Goal: Task Accomplishment & Management: Manage account settings

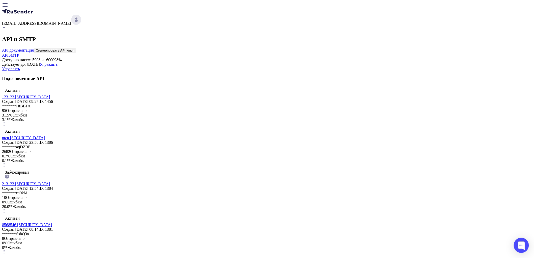
click at [19, 54] on link "SMTP" at bounding box center [14, 55] width 11 height 4
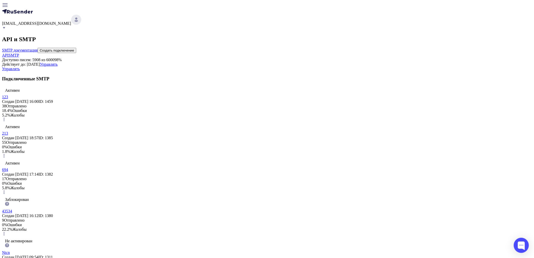
click at [9, 54] on span "API" at bounding box center [5, 55] width 7 height 4
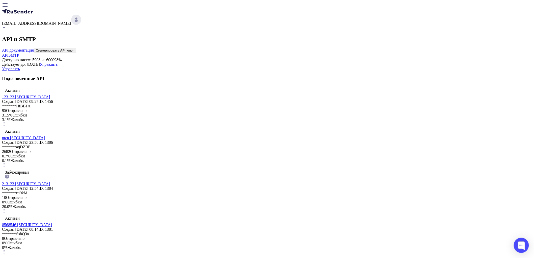
click at [19, 54] on link "SMTP" at bounding box center [14, 55] width 11 height 4
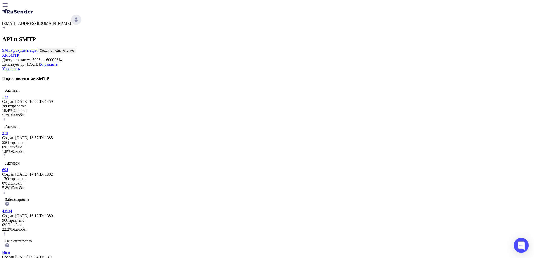
click at [9, 53] on link "API" at bounding box center [5, 55] width 7 height 4
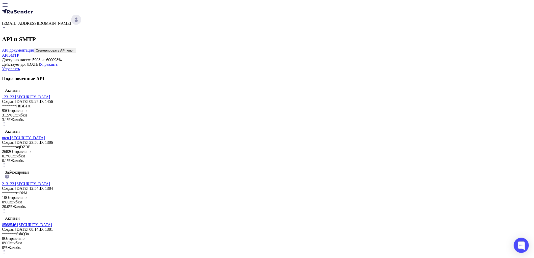
click at [50, 99] on link "123123 [SECURITY_DATA]" at bounding box center [26, 97] width 48 height 4
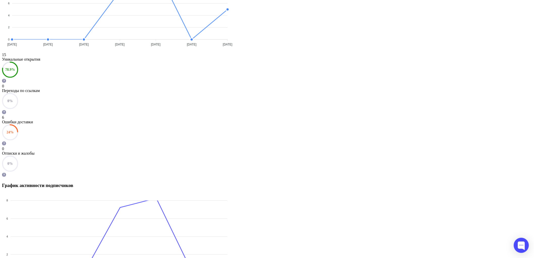
click at [269, 93] on div "Переходы по ссылкам" at bounding box center [267, 90] width 530 height 5
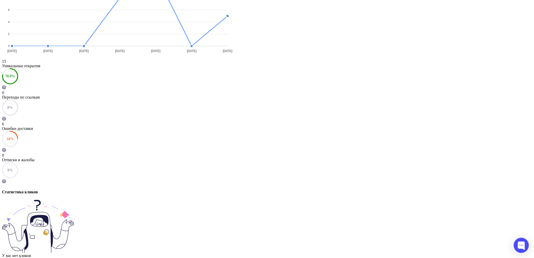
drag, startPoint x: 337, startPoint y: 116, endPoint x: 375, endPoint y: 124, distance: 39.0
click at [337, 122] on div "6" at bounding box center [267, 124] width 530 height 5
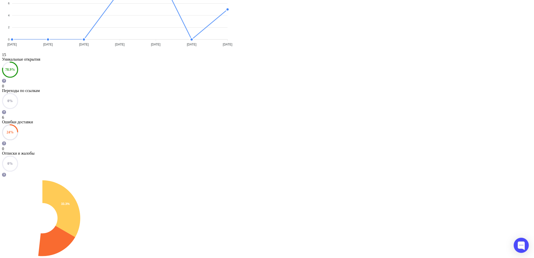
click at [395, 151] on div "Отписки и жалобы" at bounding box center [267, 153] width 530 height 5
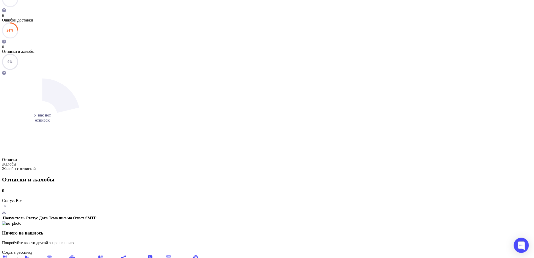
scroll to position [285, 0]
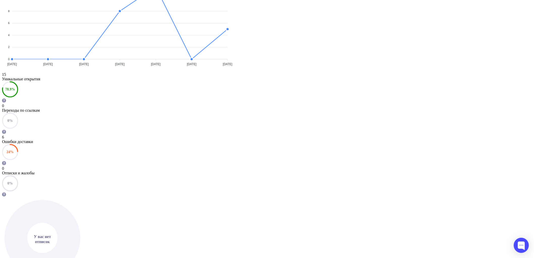
click at [207, 81] on div "Уникальные открытия" at bounding box center [267, 79] width 530 height 5
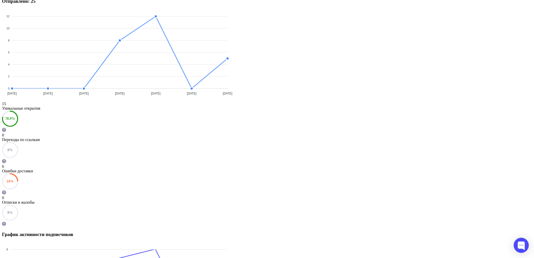
scroll to position [0, 0]
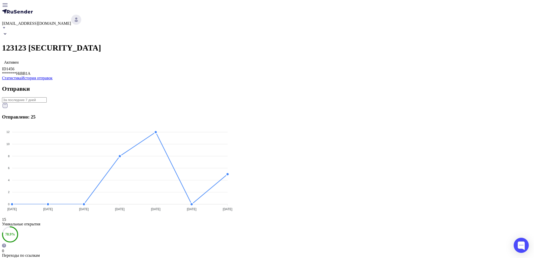
click at [52, 80] on span "История отправок" at bounding box center [36, 78] width 31 height 4
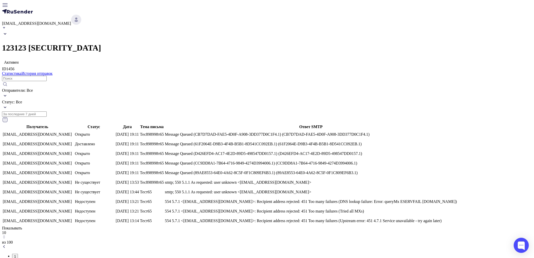
click at [235, 100] on div "Отправители: Все" at bounding box center [267, 94] width 530 height 12
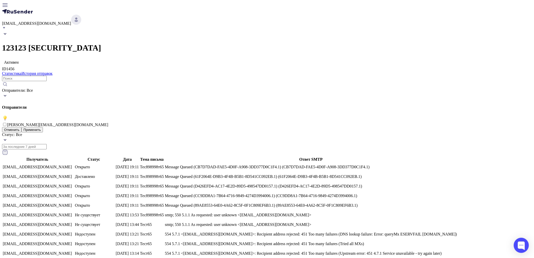
click at [288, 132] on div "Статус: Все" at bounding box center [267, 138] width 530 height 12
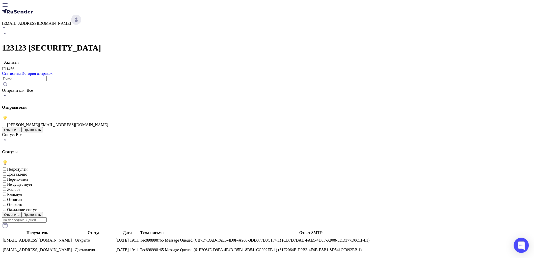
click at [47, 217] on input "Datepicker input" at bounding box center [24, 219] width 45 height 5
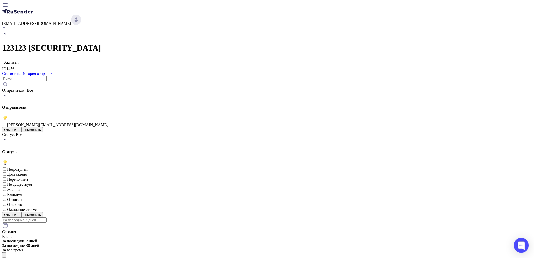
click at [315, 132] on div "Статус: Все" at bounding box center [267, 138] width 530 height 12
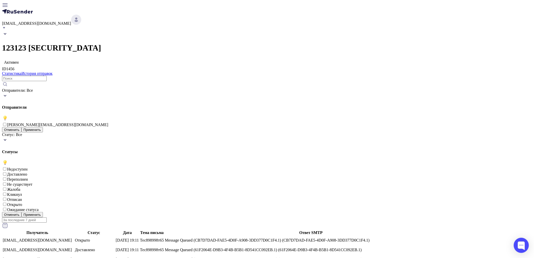
click at [47, 217] on input "Datepicker input" at bounding box center [24, 219] width 45 height 5
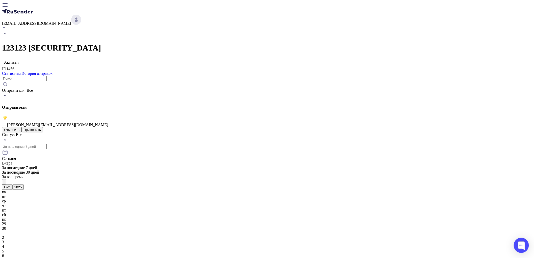
click at [317, 132] on div "Статус: Все" at bounding box center [267, 138] width 530 height 12
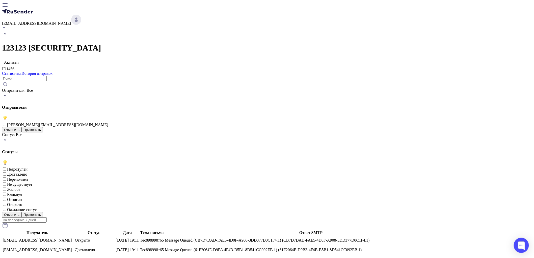
click at [47, 217] on input "Datepicker input" at bounding box center [24, 219] width 45 height 5
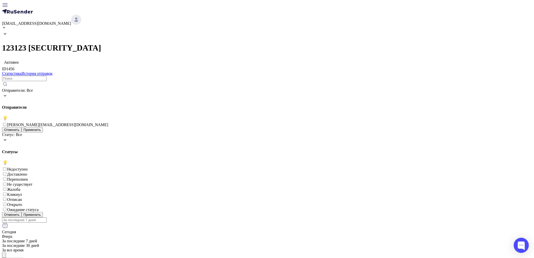
click at [216, 100] on div "Отправители: Все" at bounding box center [267, 94] width 530 height 12
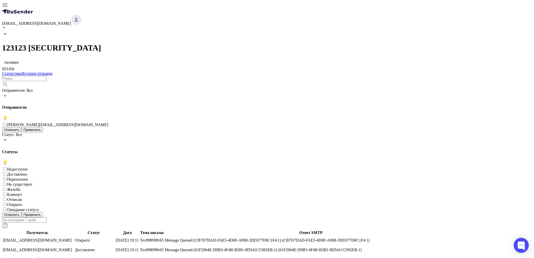
click at [294, 132] on div "Статус: Все" at bounding box center [267, 138] width 530 height 12
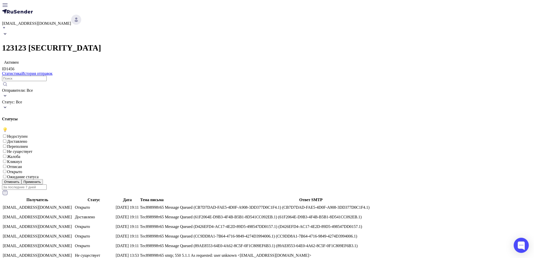
click at [47, 184] on input "Datepicker input" at bounding box center [24, 186] width 45 height 5
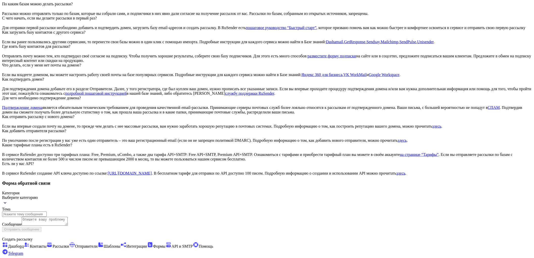
scroll to position [369, 0]
click at [38, 195] on span "Выберите категорию" at bounding box center [20, 197] width 36 height 4
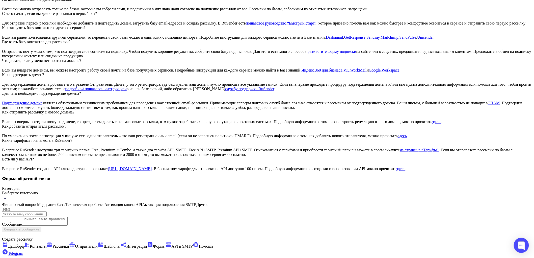
click at [66, 202] on span "Модерация базы" at bounding box center [51, 204] width 29 height 4
click at [47, 211] on input "text" at bounding box center [24, 213] width 45 height 5
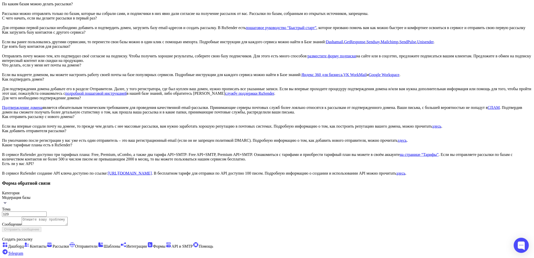
type input "123"
click at [68, 216] on textarea at bounding box center [45, 220] width 46 height 9
type textarea "123"
click at [41, 232] on button "Отправить сообщение" at bounding box center [21, 228] width 39 height 5
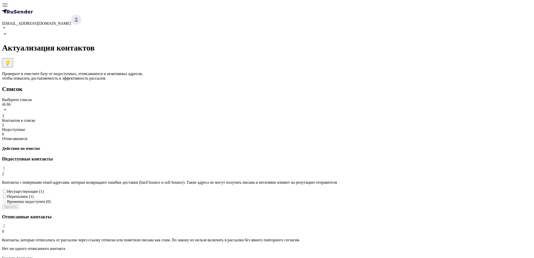
click at [201, 102] on div "sb hb" at bounding box center [267, 108] width 530 height 12
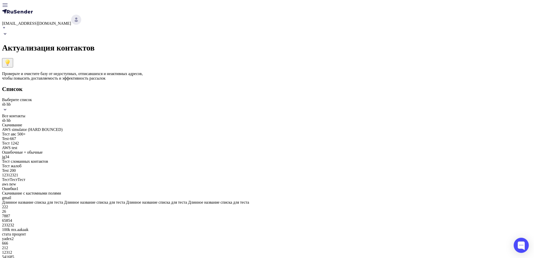
click at [152, 95] on div "Актуализация контактов Проверьте и очистите базу от недоступных, отписавшихся и…" at bounding box center [267, 256] width 530 height 451
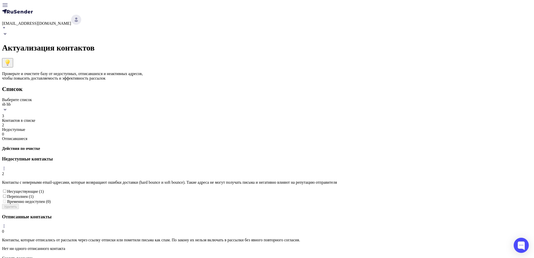
click at [44, 189] on span "Несуществующие (1)" at bounding box center [25, 191] width 37 height 4
checkbox input "true"
click at [34, 194] on span "Переполнен (1)" at bounding box center [20, 196] width 26 height 4
checkbox input "true"
click at [413, 156] on div "Недоступные контакты 2 Контакты с неверными email-адресами, которые возвращают …" at bounding box center [267, 182] width 530 height 53
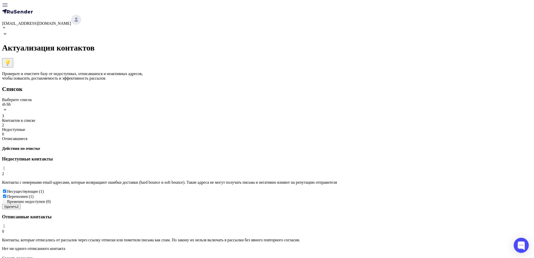
click at [5, 166] on icon at bounding box center [4, 168] width 1 height 4
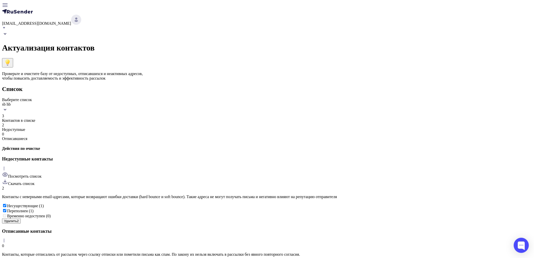
click at [42, 174] on span "Посмотреть список" at bounding box center [25, 176] width 34 height 4
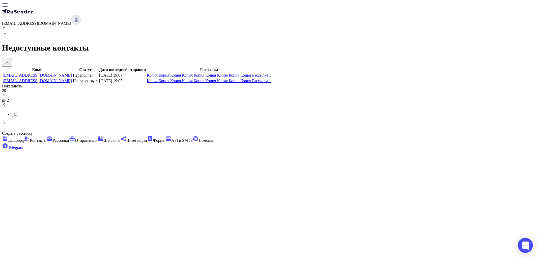
drag, startPoint x: 424, startPoint y: 36, endPoint x: 413, endPoint y: 58, distance: 25.3
click at [12, 58] on button at bounding box center [7, 62] width 10 height 9
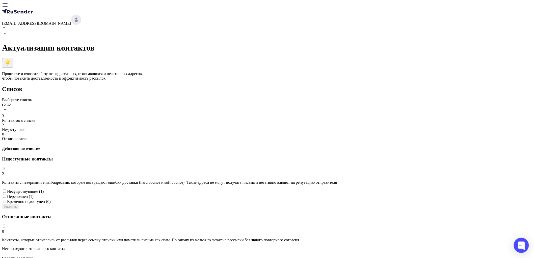
click at [415, 156] on div "Недоступные контакты" at bounding box center [267, 163] width 530 height 15
click at [6, 166] on icon at bounding box center [4, 168] width 4 height 4
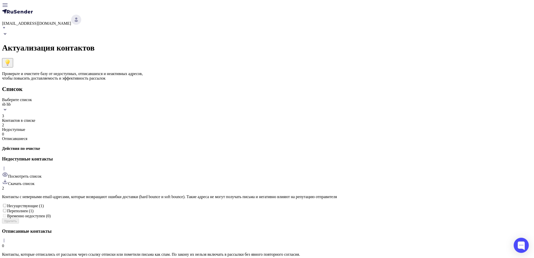
click at [407, 178] on div "Скачать список" at bounding box center [267, 181] width 530 height 7
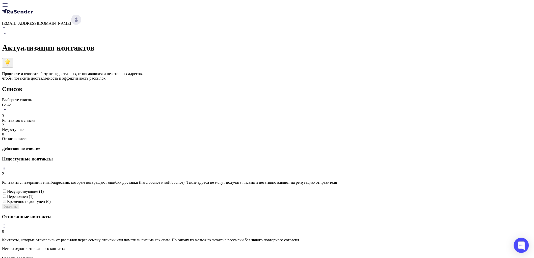
drag, startPoint x: 185, startPoint y: 177, endPoint x: 186, endPoint y: 174, distance: 2.8
click at [185, 188] on div "Несуществующие (1) Переполнен (1) Временно недоступен (0)" at bounding box center [267, 195] width 530 height 15
drag, startPoint x: 190, startPoint y: 180, endPoint x: 194, endPoint y: 179, distance: 4.2
click at [44, 189] on span "Несуществующие (1)" at bounding box center [25, 191] width 37 height 4
checkbox input "true"
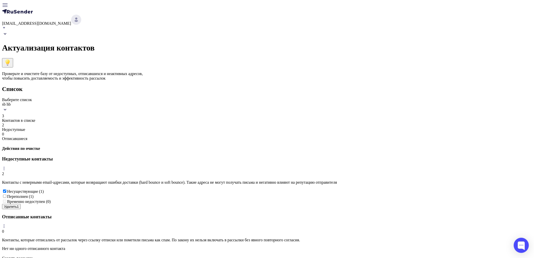
click at [34, 194] on span "Переполнен (1)" at bounding box center [20, 196] width 26 height 4
checkbox input "true"
click at [21, 204] on button "Удалить 2" at bounding box center [11, 206] width 19 height 5
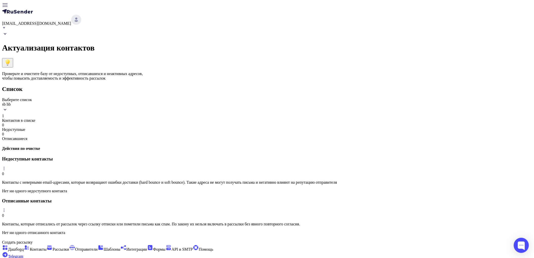
click at [210, 102] on div "sb hb" at bounding box center [267, 108] width 530 height 12
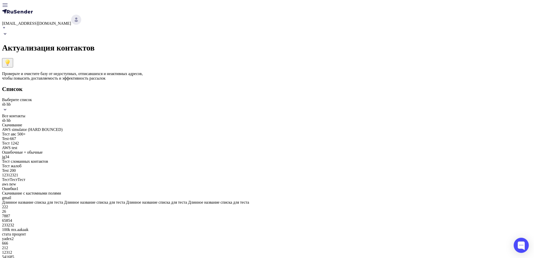
click at [202, 113] on div "Все контакты" at bounding box center [267, 115] width 530 height 5
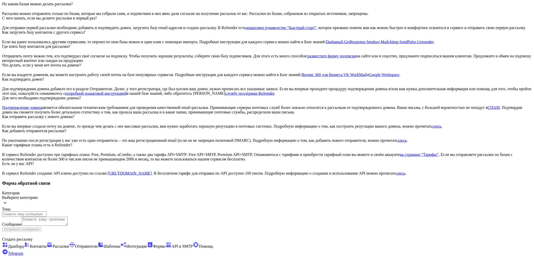
scroll to position [369, 0]
click at [38, 195] on span "Выберите категорию" at bounding box center [20, 197] width 36 height 4
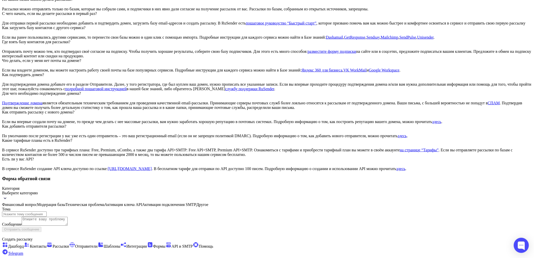
click at [66, 202] on span "Модерация базы" at bounding box center [51, 204] width 29 height 4
click at [200, 187] on form "Форма обратной связи Категория Модерация базы Финансовый вопрос Модерация базы …" at bounding box center [267, 204] width 530 height 56
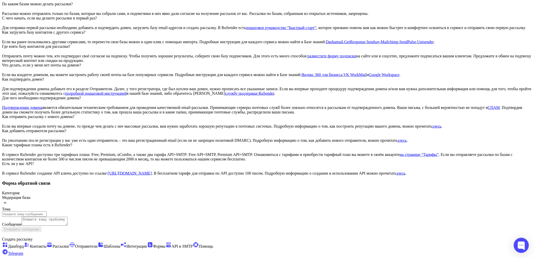
click at [47, 211] on input "text" at bounding box center [24, 213] width 45 height 5
type input "123123"
click at [68, 216] on textarea "1" at bounding box center [45, 220] width 46 height 9
type textarea "12312"
click at [41, 232] on button "Отправить сообщение" at bounding box center [21, 228] width 39 height 5
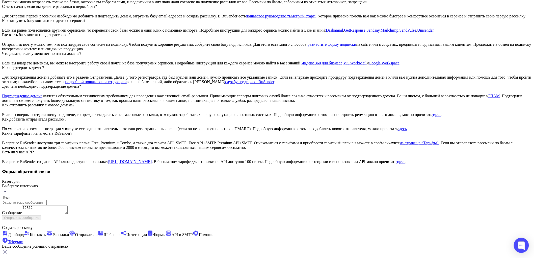
click at [98, 232] on span "Шаблоны" at bounding box center [109, 234] width 23 height 4
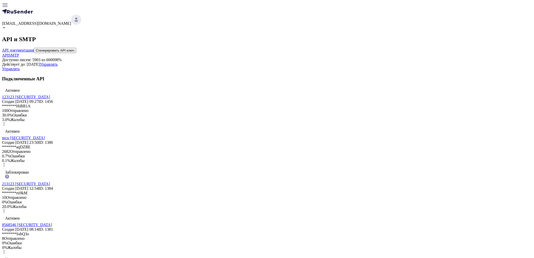
click at [19, 53] on link "SMTP" at bounding box center [14, 55] width 11 height 4
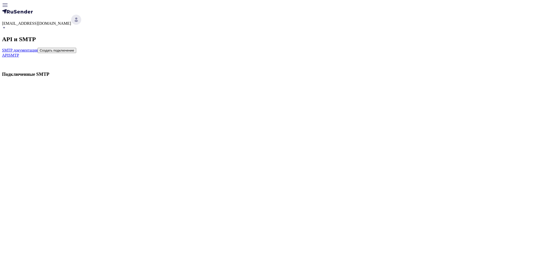
click at [19, 53] on span "SMTP" at bounding box center [14, 55] width 11 height 4
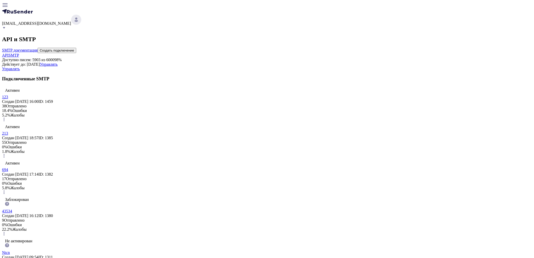
click at [8, 99] on link "123" at bounding box center [5, 97] width 6 height 4
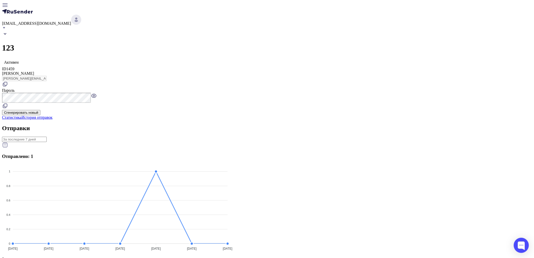
click at [96, 94] on icon at bounding box center [94, 96] width 5 height 4
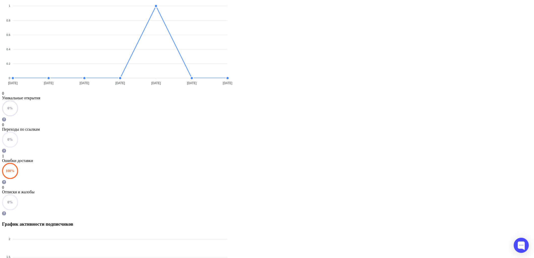
scroll to position [172, 0]
